Goal: Task Accomplishment & Management: Manage account settings

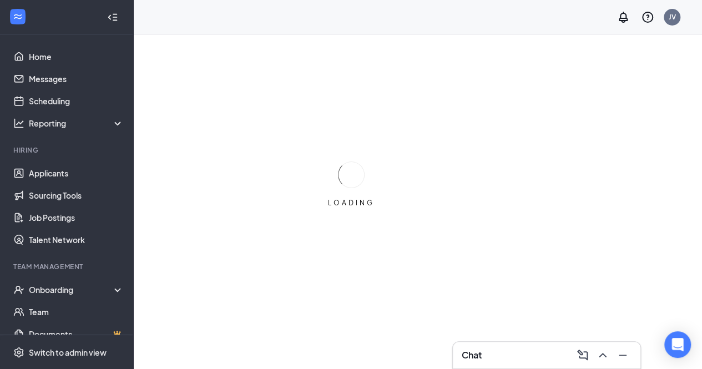
drag, startPoint x: 388, startPoint y: 178, endPoint x: 351, endPoint y: 174, distance: 37.4
click at [351, 174] on div "Chat LOADING LOADING" at bounding box center [417, 218] width 569 height 369
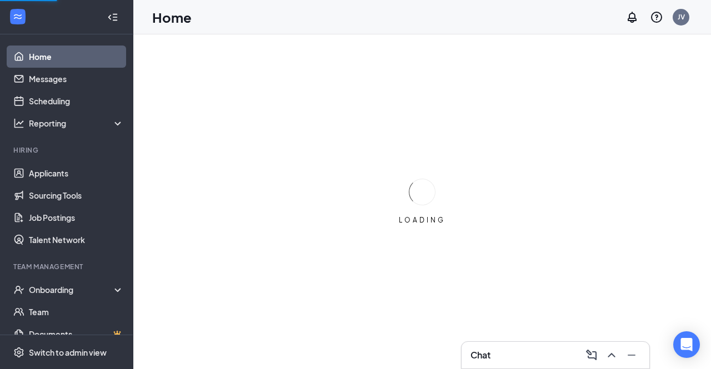
click at [351, 174] on div "LOADING" at bounding box center [421, 201] width 577 height 335
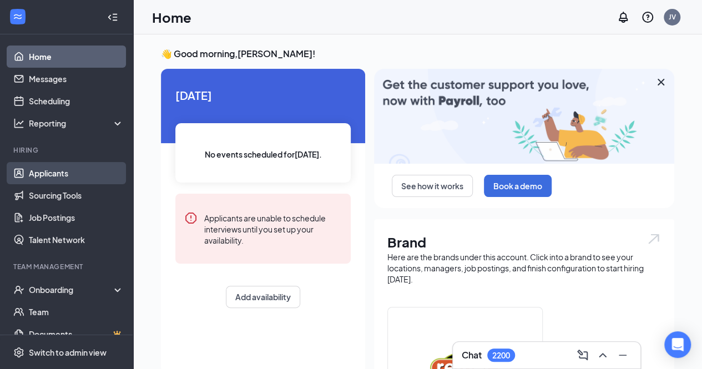
click at [63, 179] on link "Applicants" at bounding box center [76, 173] width 95 height 22
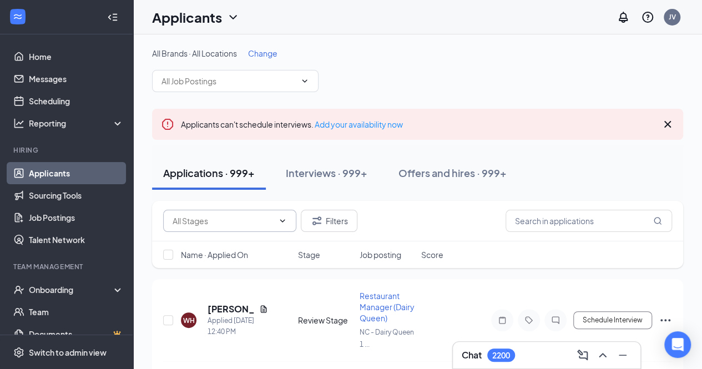
click at [196, 215] on input "text" at bounding box center [223, 221] width 101 height 12
click at [419, 210] on div "Application (155) Review (61) Review Stage (1243) Filters" at bounding box center [417, 221] width 509 height 22
click at [402, 212] on div "Application (155) Review (61) Review Stage (1243) Filters" at bounding box center [417, 221] width 509 height 22
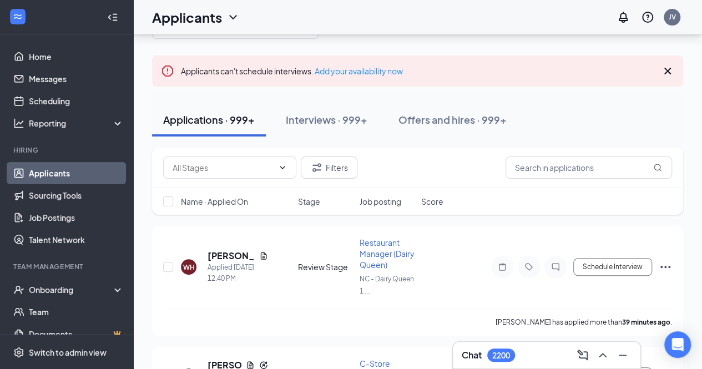
scroll to position [53, 0]
click at [401, 219] on div "Application (155) Review (61) Review Stage (1243) Filters Name · Applied On Sta…" at bounding box center [417, 187] width 531 height 78
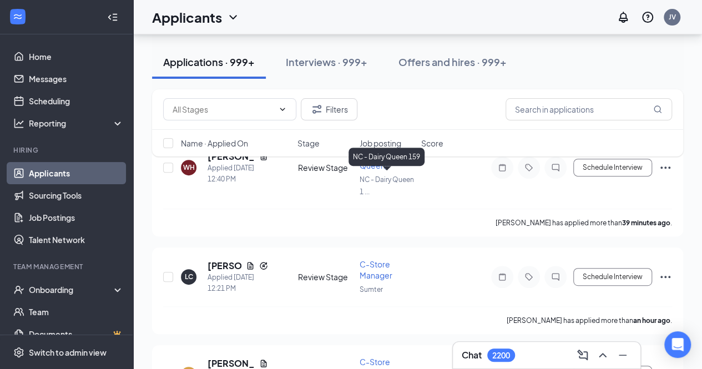
scroll to position [155, 0]
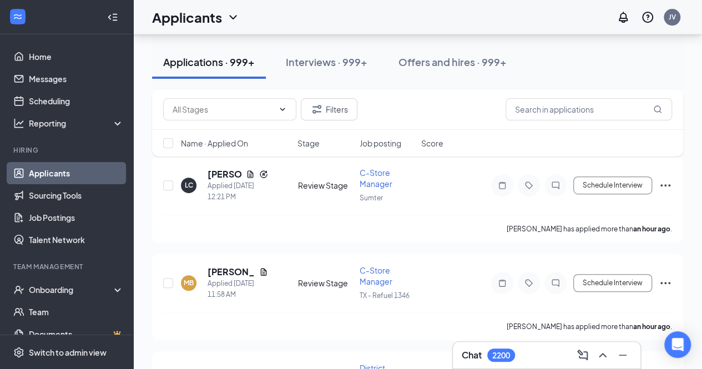
scroll to position [253, 0]
